Goal: Information Seeking & Learning: Learn about a topic

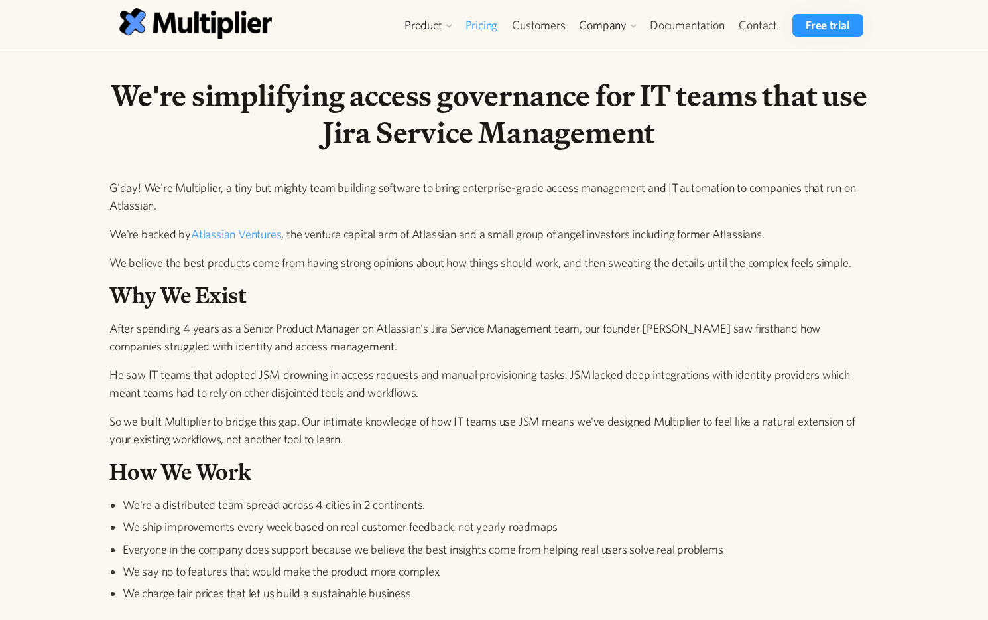
click at [478, 27] on link "Pricing" at bounding box center [481, 25] width 47 height 23
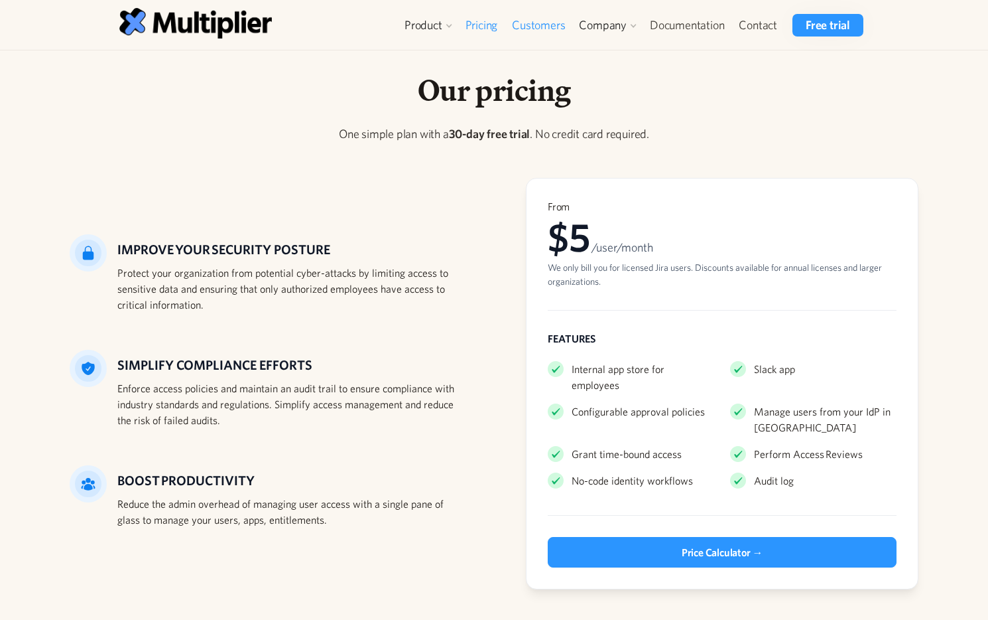
click at [545, 27] on link "Customers" at bounding box center [539, 25] width 68 height 23
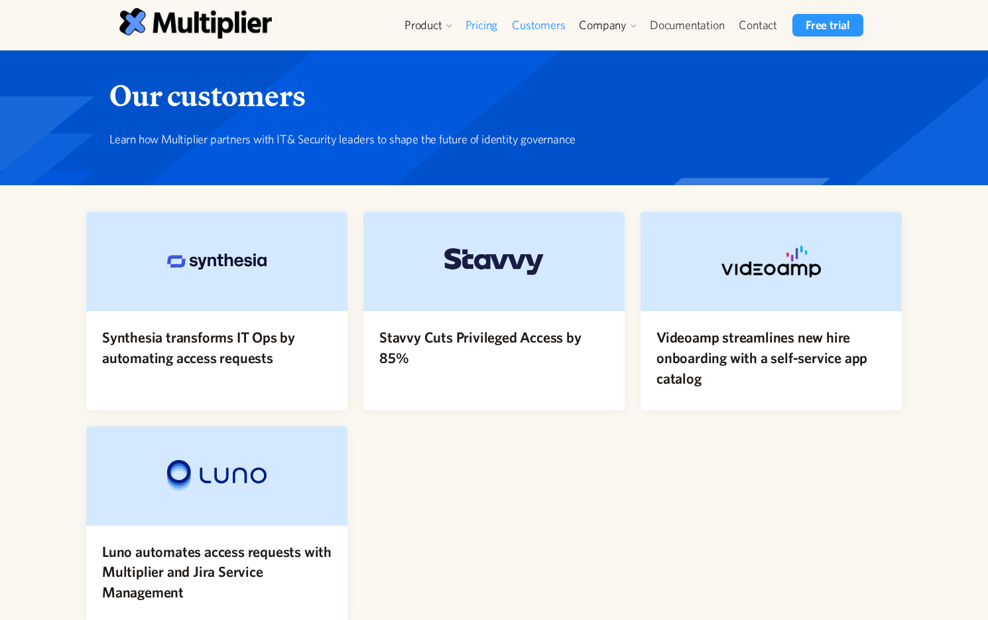
click at [473, 23] on link "Pricing" at bounding box center [481, 25] width 47 height 23
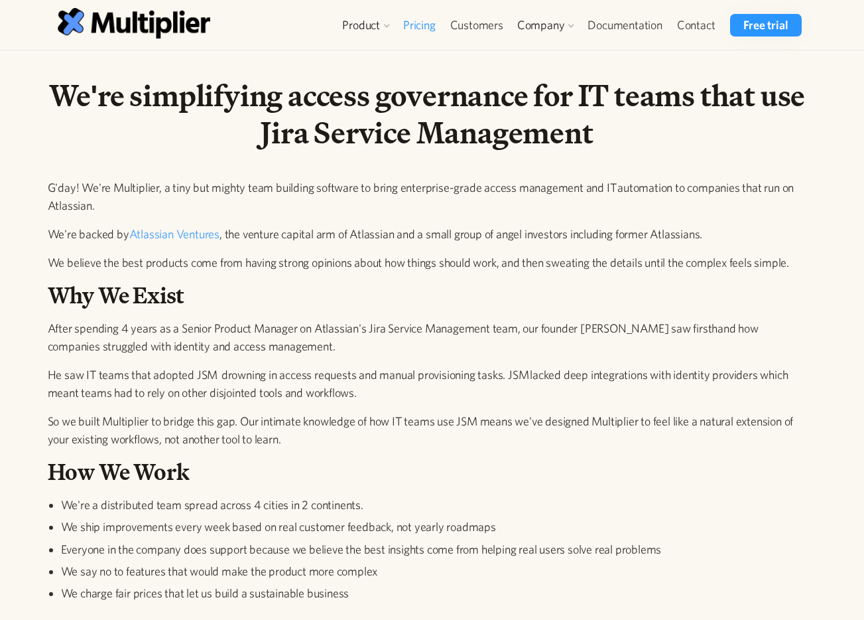
click at [428, 33] on link "Pricing" at bounding box center [419, 25] width 47 height 23
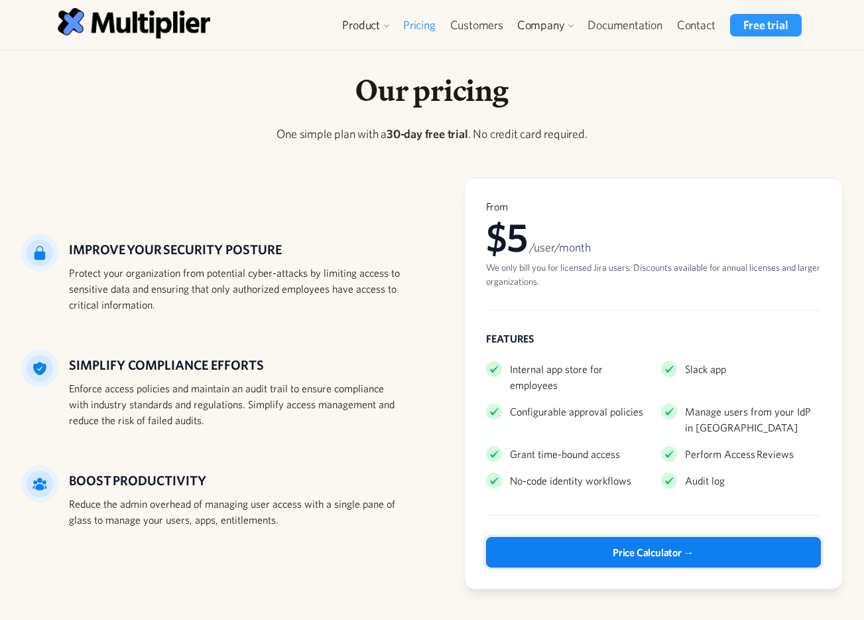
click at [662, 560] on div "Price Calculator →" at bounding box center [653, 552] width 81 height 16
